Goal: Task Accomplishment & Management: Manage account settings

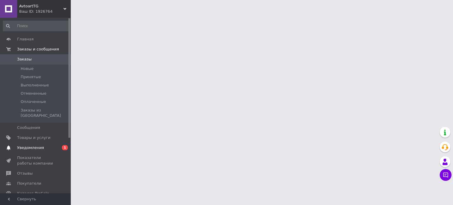
click at [53, 145] on span "Уведомления" at bounding box center [35, 147] width 37 height 5
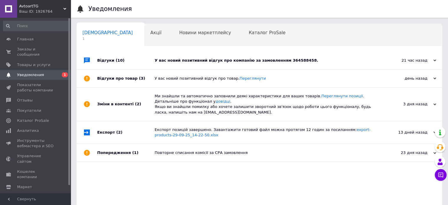
click at [139, 61] on div "Відгуки (10)" at bounding box center [125, 61] width 57 height 18
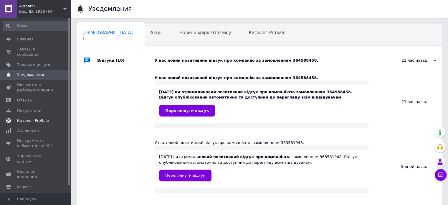
click at [43, 118] on span "Каталог ProSale" at bounding box center [33, 120] width 32 height 5
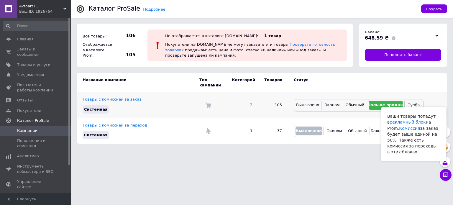
click at [412, 103] on button "Турбо" at bounding box center [414, 105] width 16 height 9
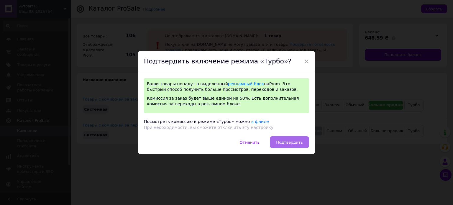
click at [296, 144] on span "Подтвердить" at bounding box center [289, 142] width 27 height 4
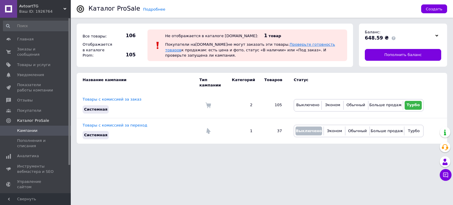
click at [282, 47] on link "Проверьте готовность товаров" at bounding box center [250, 47] width 170 height 10
